Goal: Task Accomplishment & Management: Manage account settings

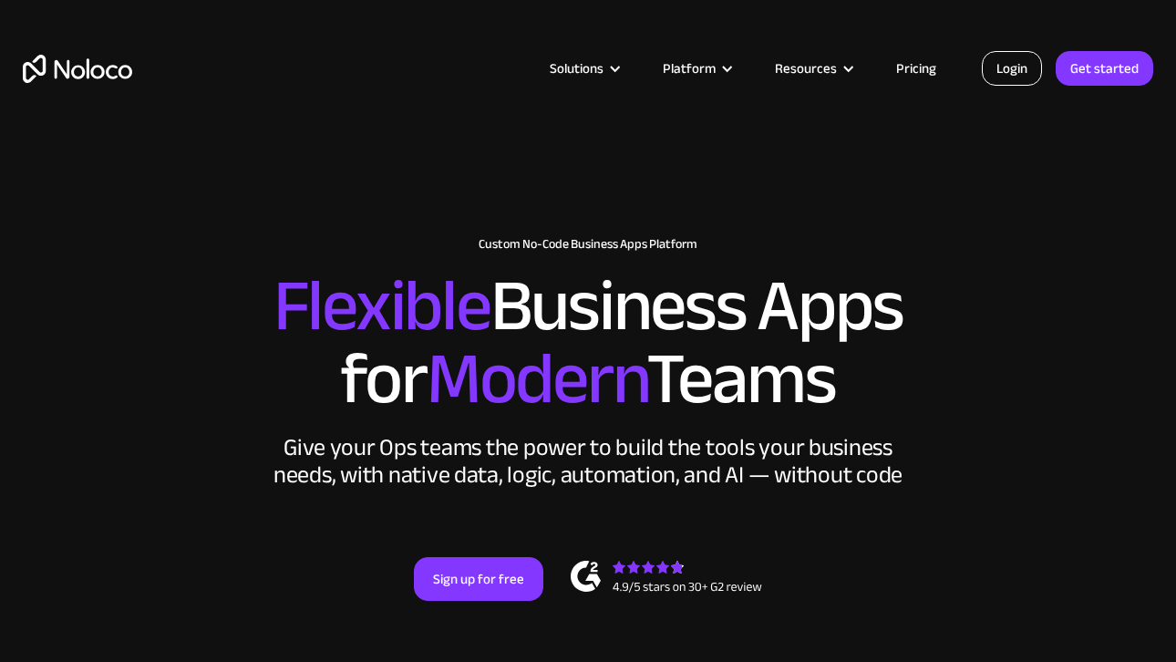
click at [999, 67] on link "Login" at bounding box center [1012, 68] width 60 height 35
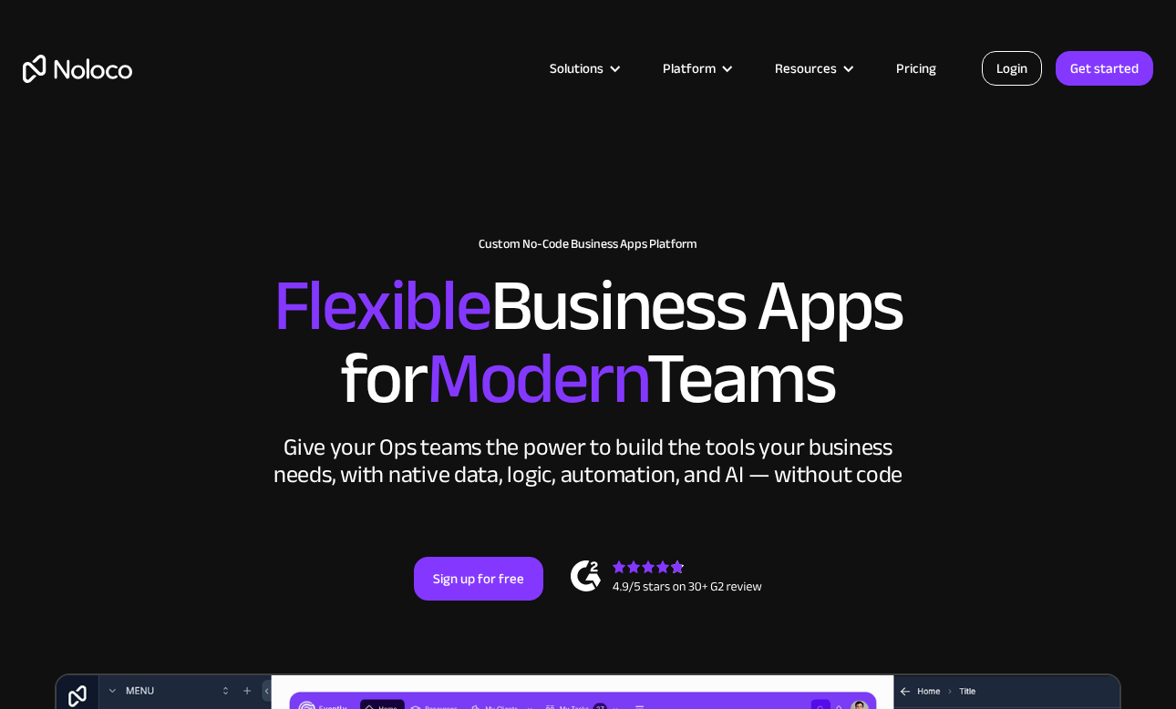
click at [1014, 66] on link "Login" at bounding box center [1012, 68] width 60 height 35
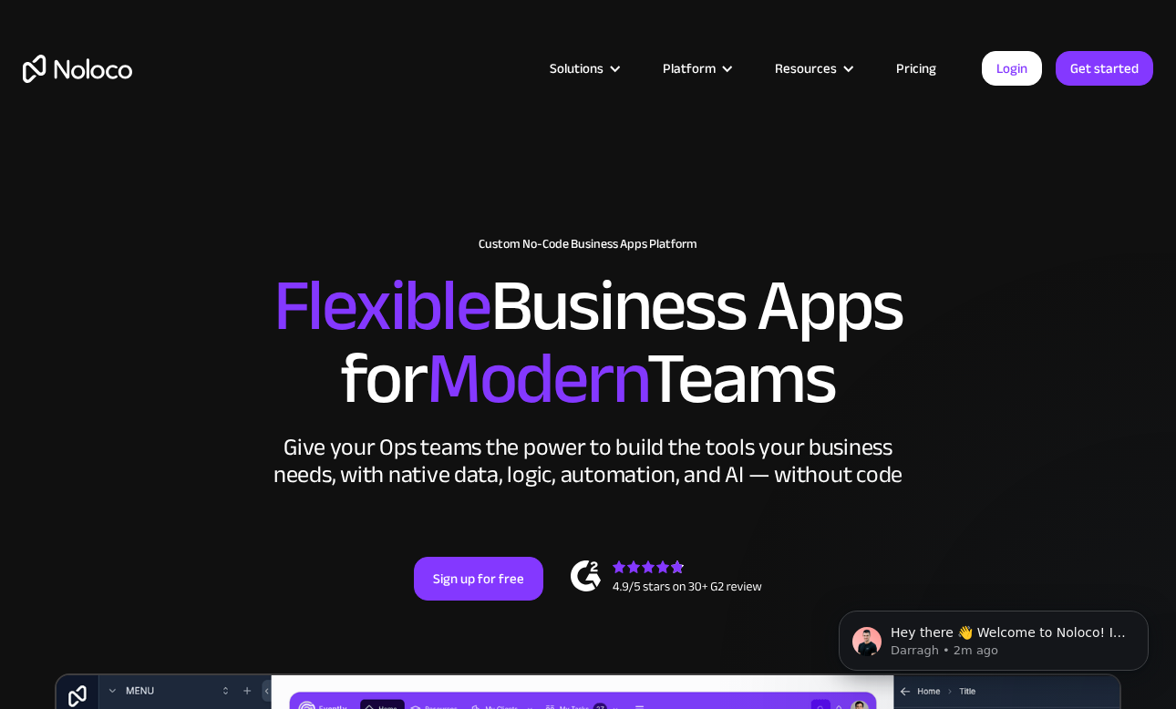
click at [1021, 86] on div "Solutions Use Cases Business Types Project Management Keep track of customers, …" at bounding box center [588, 68] width 1167 height 71
click at [1019, 71] on link "Login" at bounding box center [1012, 68] width 60 height 35
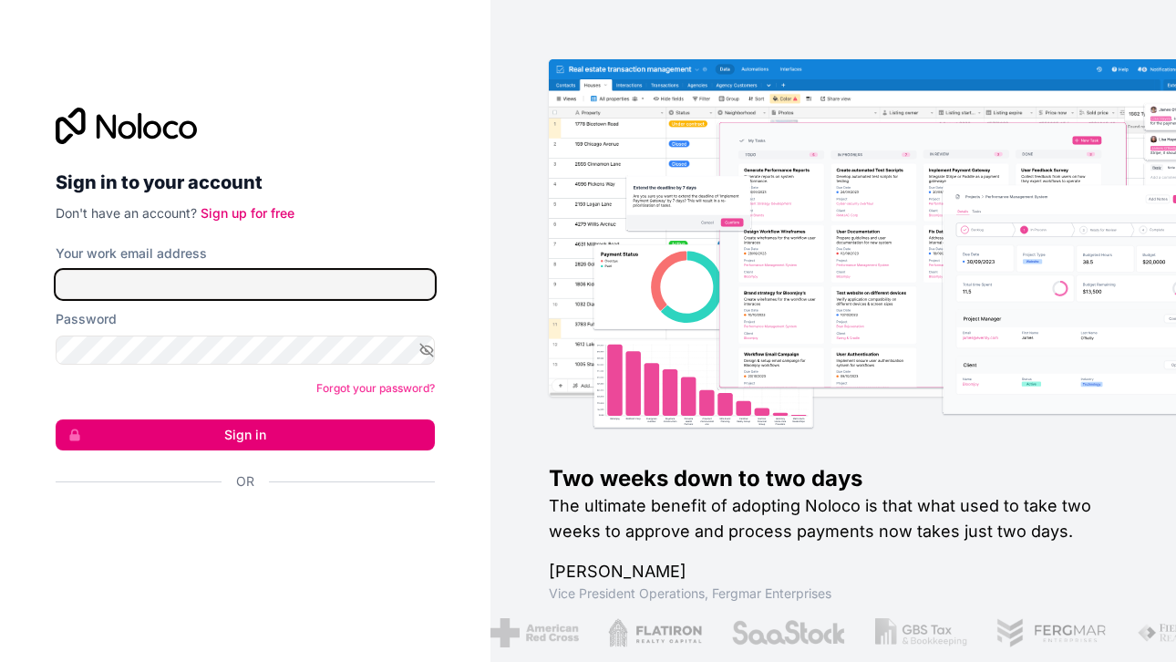
click at [197, 294] on input "Your work email address" at bounding box center [245, 284] width 379 height 29
type input "[EMAIL_ADDRESS][DOMAIN_NAME]"
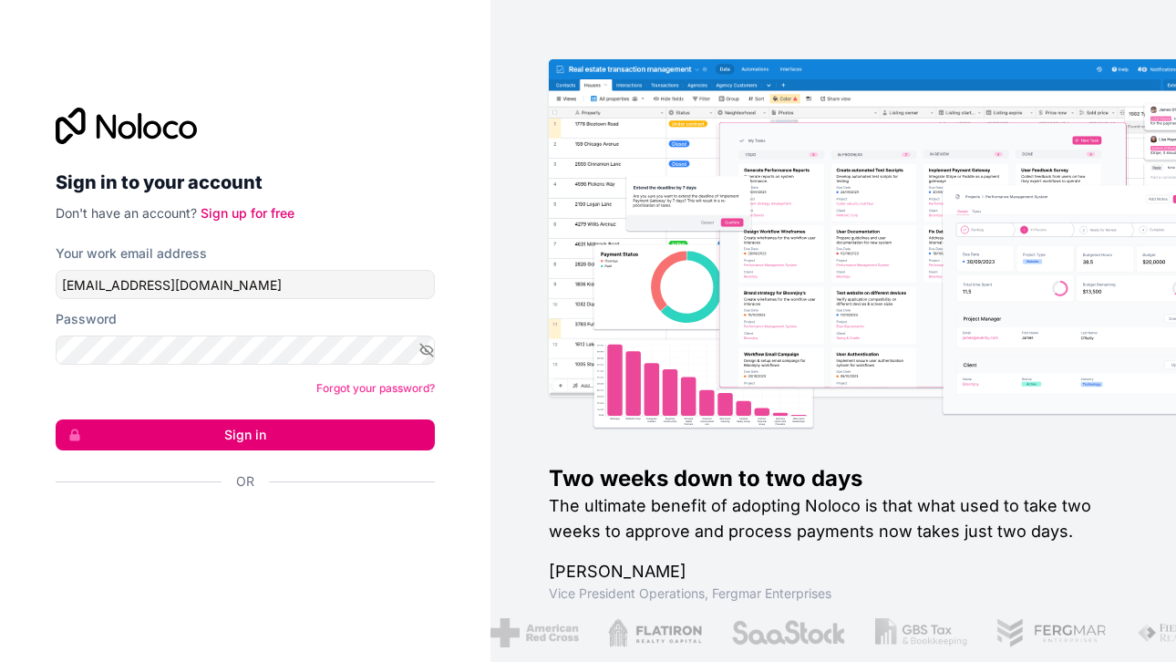
click at [254, 450] on form "Your work email address [EMAIL_ADDRESS][DOMAIN_NAME] Password Forgot your passw…" at bounding box center [245, 399] width 379 height 310
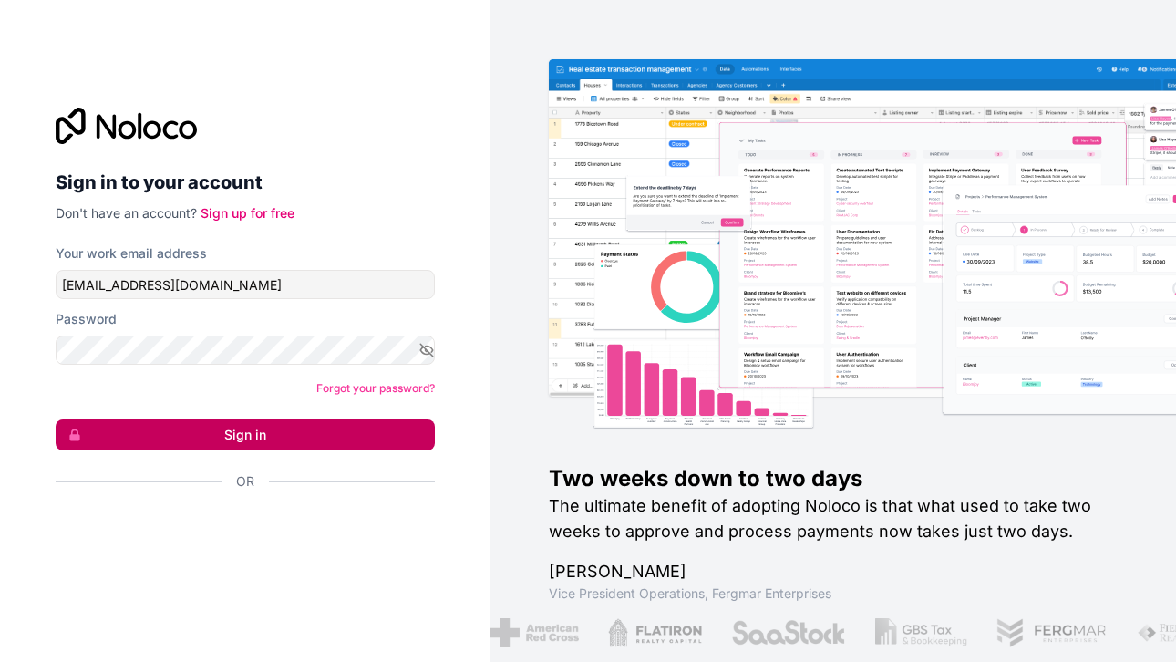
click at [265, 439] on button "Sign in" at bounding box center [245, 434] width 379 height 31
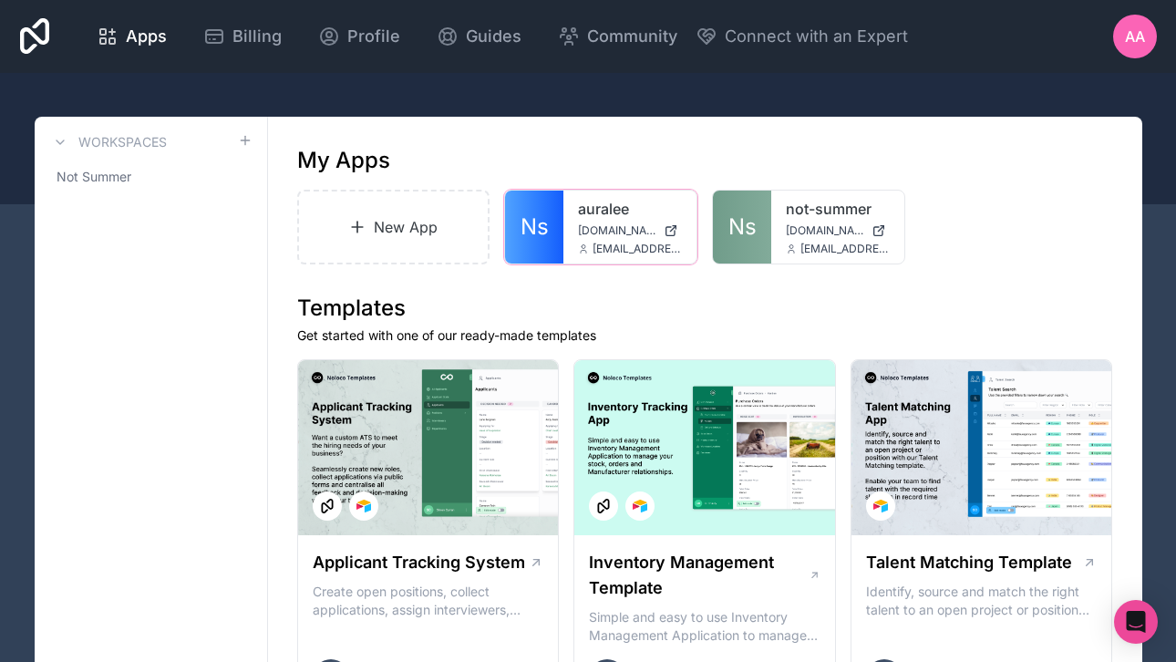
click at [626, 203] on link "auralee" at bounding box center [630, 209] width 104 height 22
